Goal: Contribute content

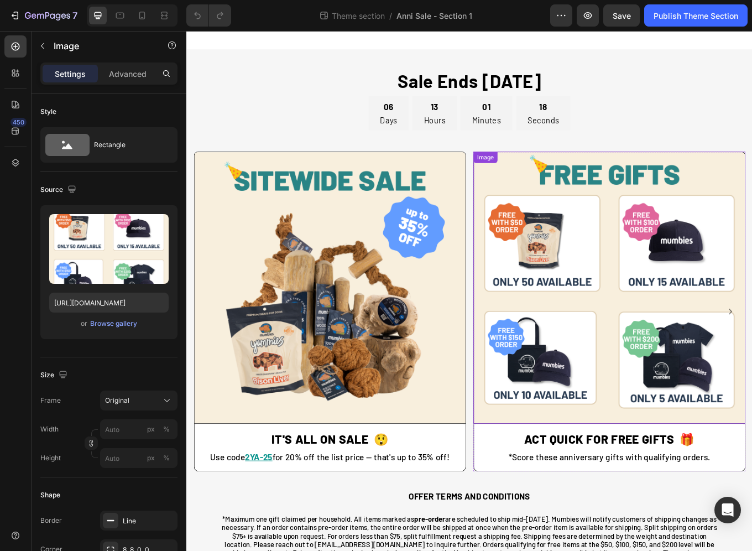
click at [687, 355] on img at bounding box center [682, 332] width 319 height 319
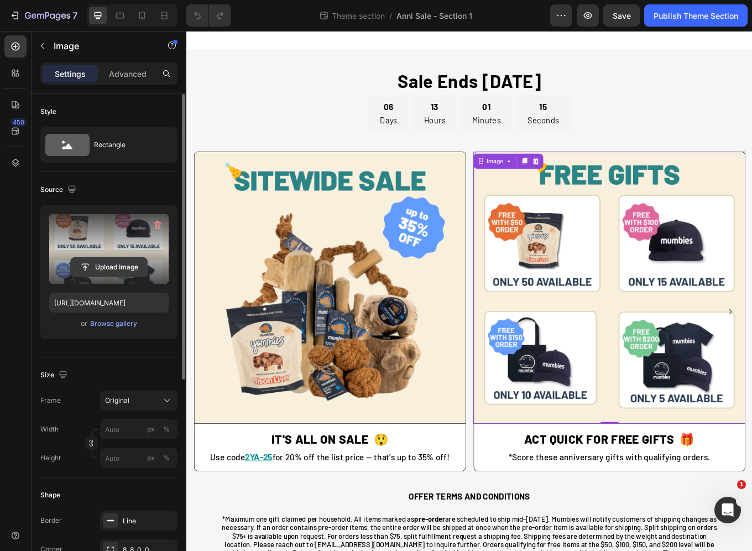
click at [103, 268] on input "file" at bounding box center [109, 267] width 76 height 19
click at [112, 263] on input "file" at bounding box center [109, 267] width 76 height 19
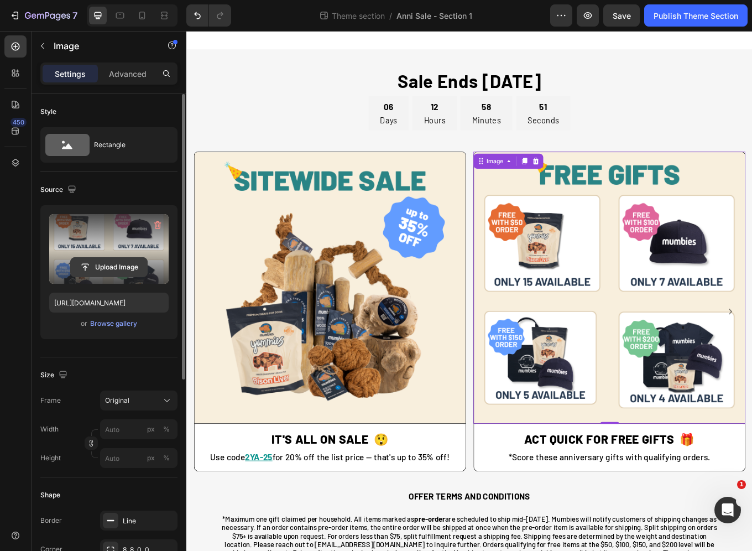
click at [114, 265] on input "file" at bounding box center [109, 267] width 76 height 19
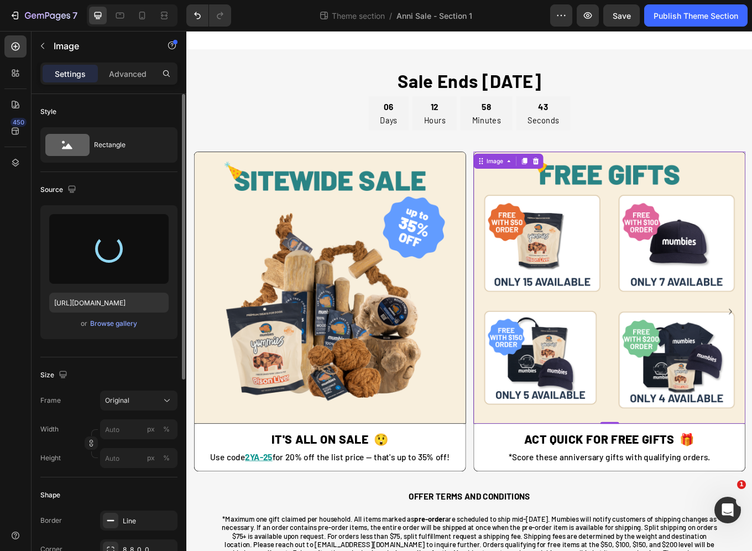
type input "[URL][DOMAIN_NAME]"
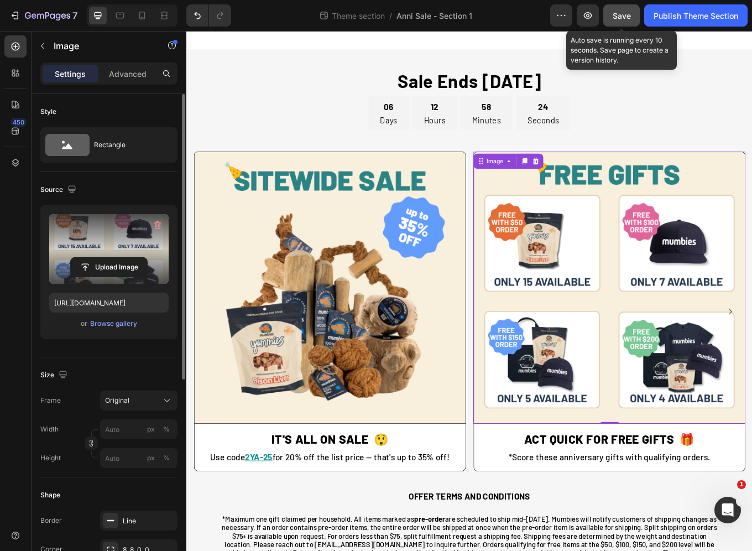
click at [624, 13] on span "Save" at bounding box center [622, 15] width 18 height 9
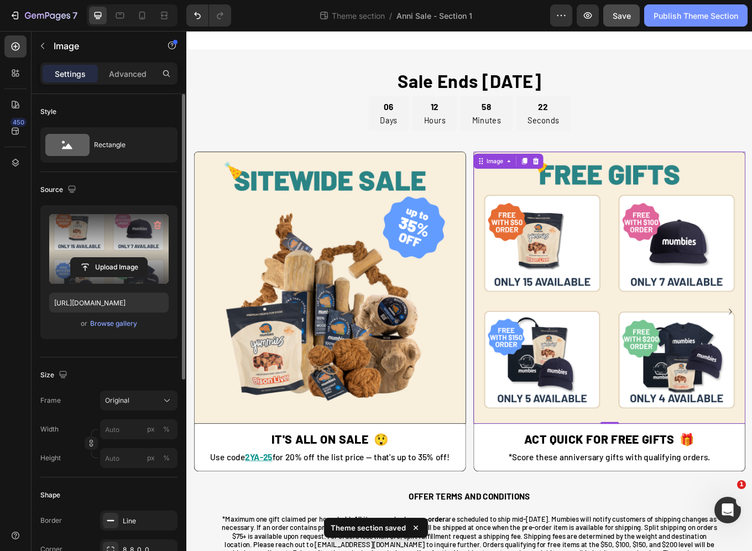
click at [681, 20] on div "Publish Theme Section" at bounding box center [696, 16] width 85 height 12
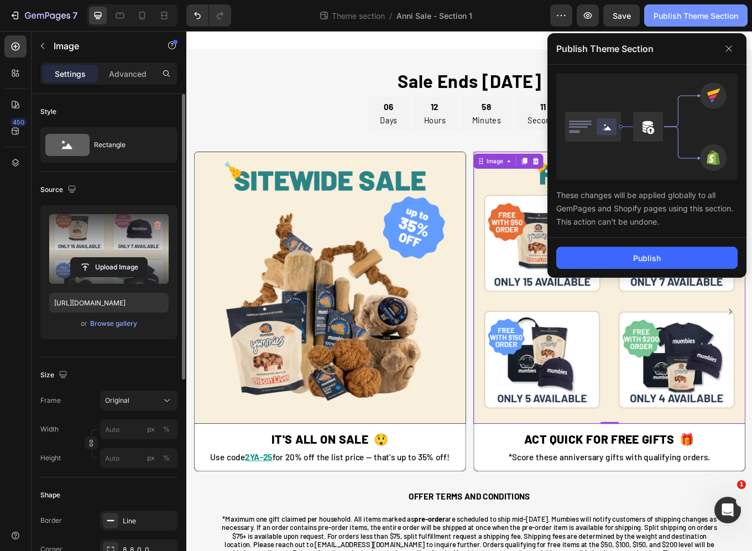
click at [695, 21] on button "Publish Theme Section" at bounding box center [695, 15] width 103 height 22
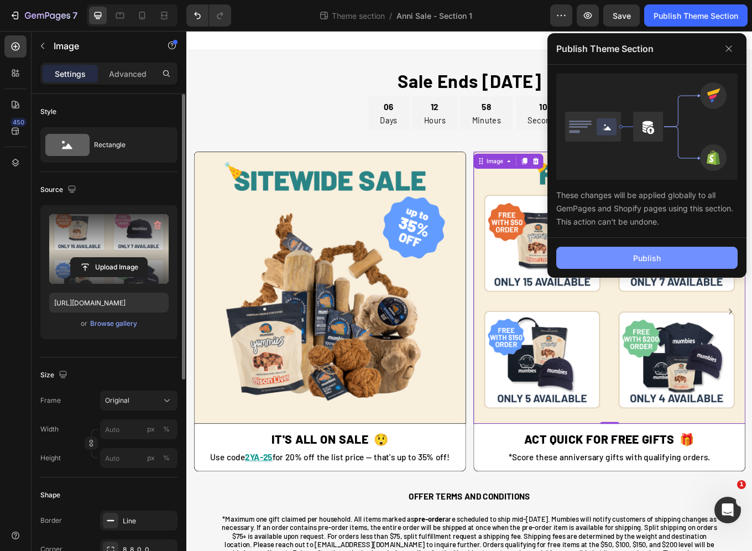
click at [654, 261] on div "Publish" at bounding box center [647, 258] width 28 height 12
